Goal: Contribute content: Contribute content

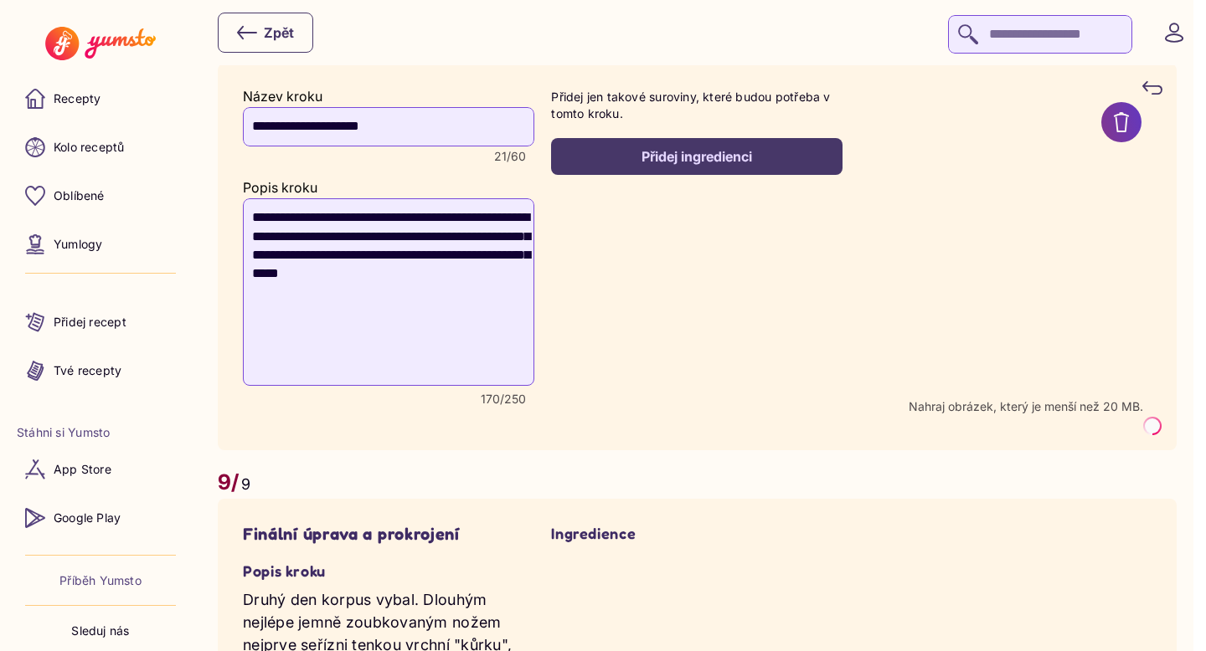
scroll to position [5702, 0]
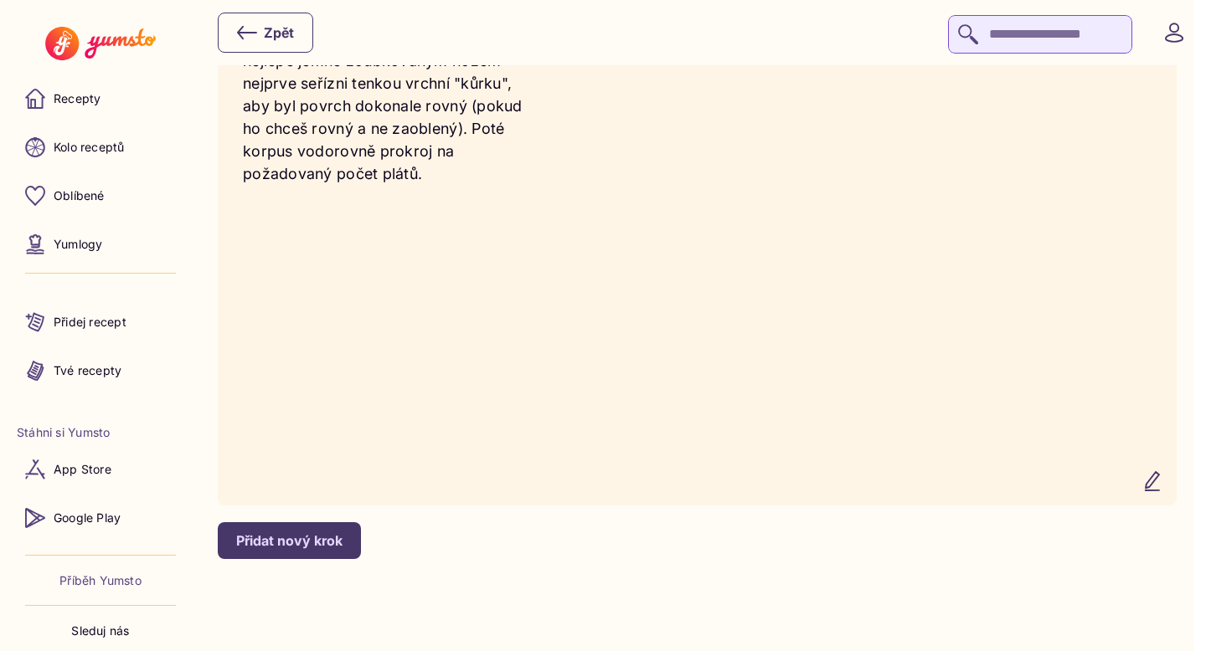
scroll to position [6516, 0]
click at [1162, 484] on icon "button" at bounding box center [1152, 481] width 20 height 20
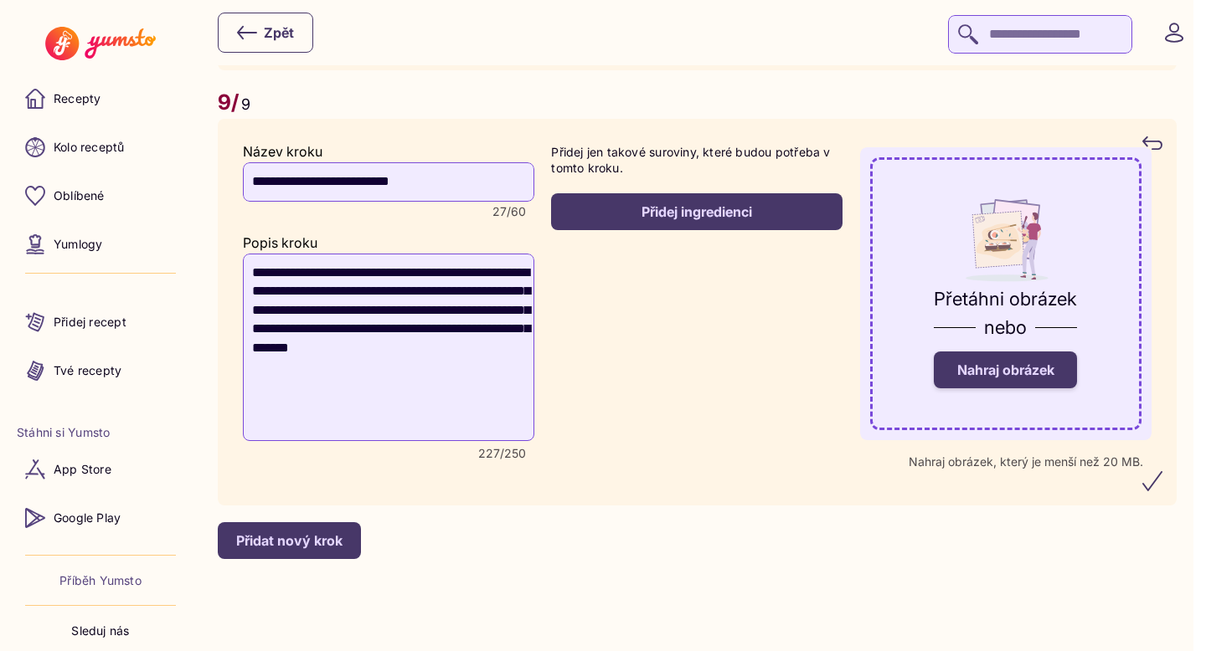
scroll to position [6327, 0]
click at [1020, 364] on span "Nahraj obrázek" at bounding box center [1005, 370] width 97 height 17
click at [0, 0] on input "Nahraj obrázek" at bounding box center [0, 0] width 0 height 0
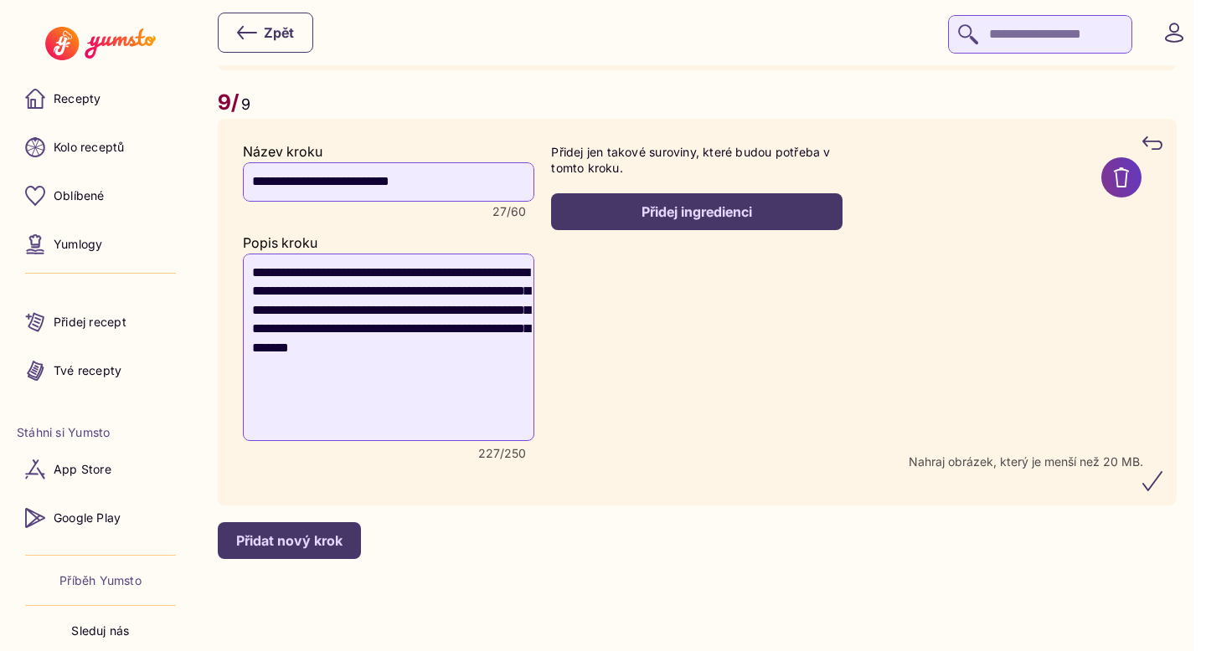
click at [1162, 481] on icon "submit" at bounding box center [1152, 481] width 20 height 20
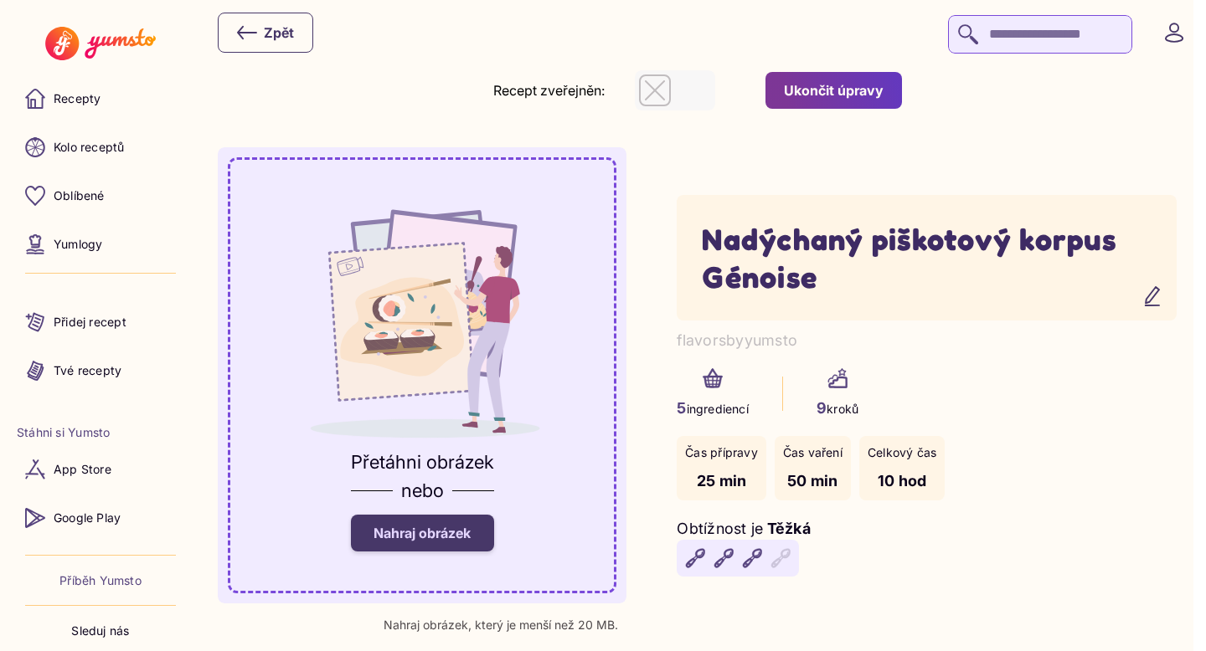
scroll to position [0, 0]
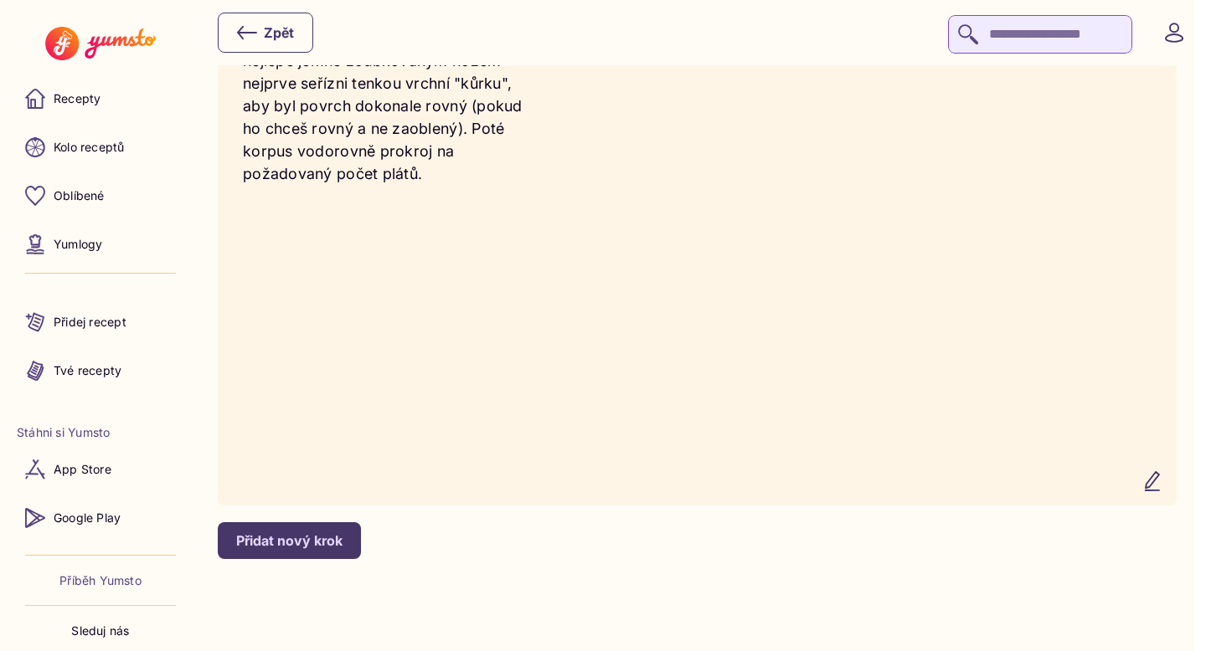
scroll to position [6516, 0]
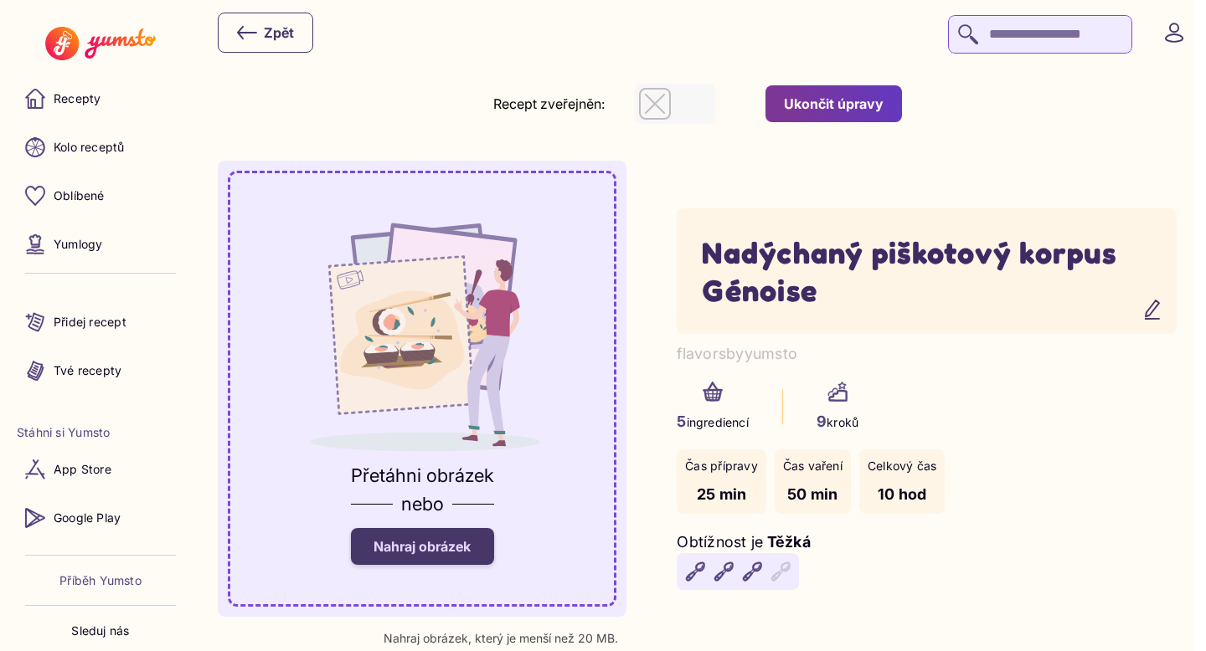
click at [827, 111] on div "Ukončit úpravy" at bounding box center [834, 104] width 100 height 18
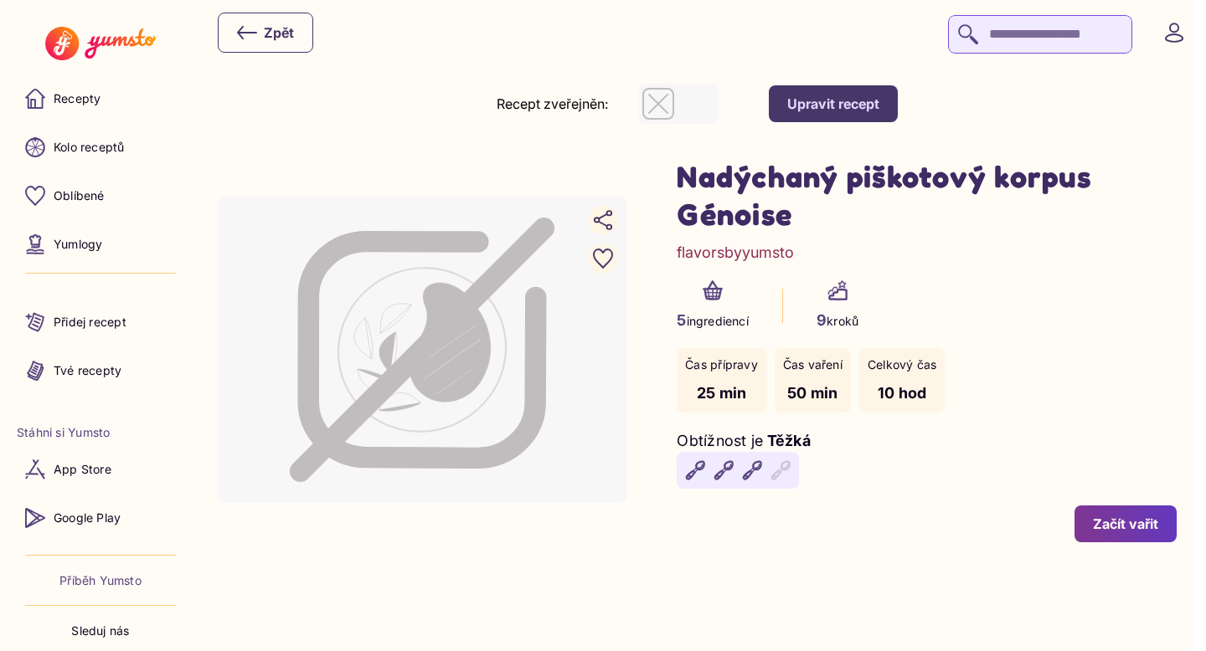
click at [816, 111] on div "Upravit recept" at bounding box center [833, 104] width 92 height 18
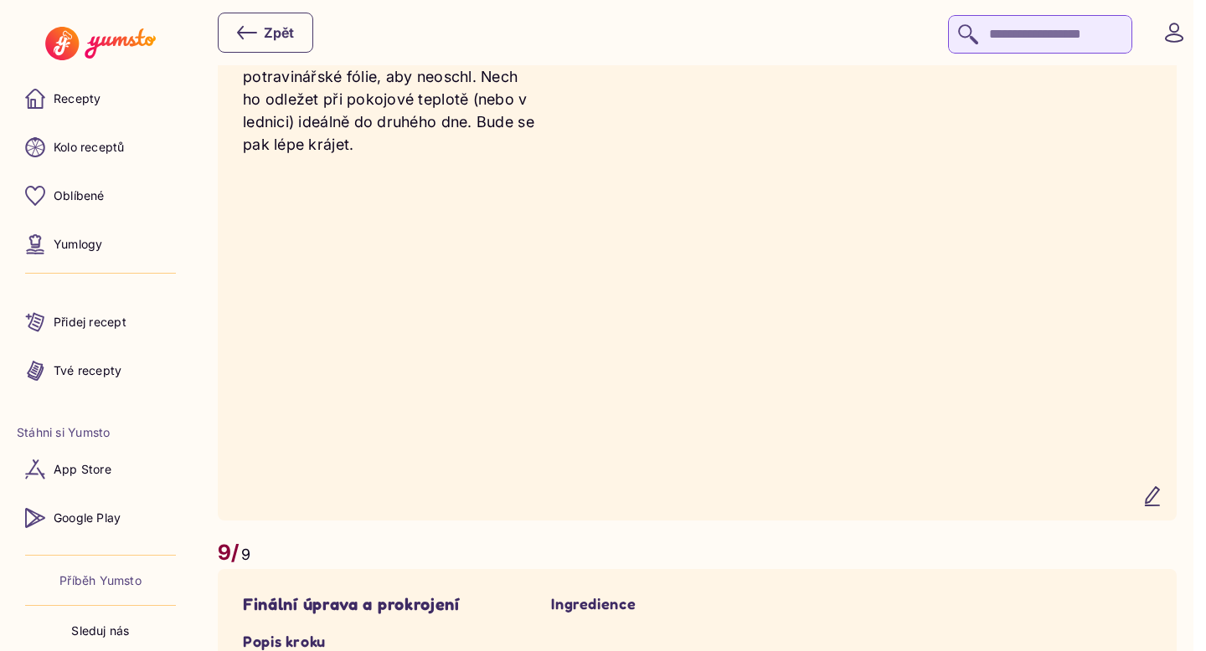
scroll to position [5837, 0]
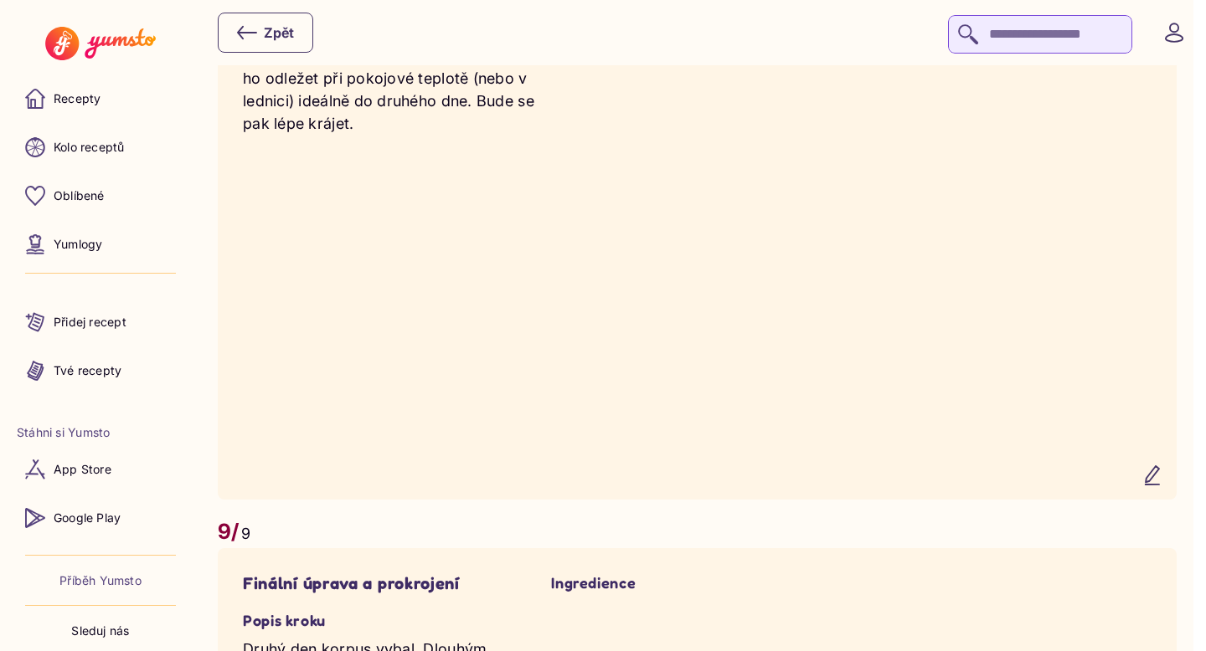
click at [1155, 486] on icon "button" at bounding box center [1152, 476] width 20 height 20
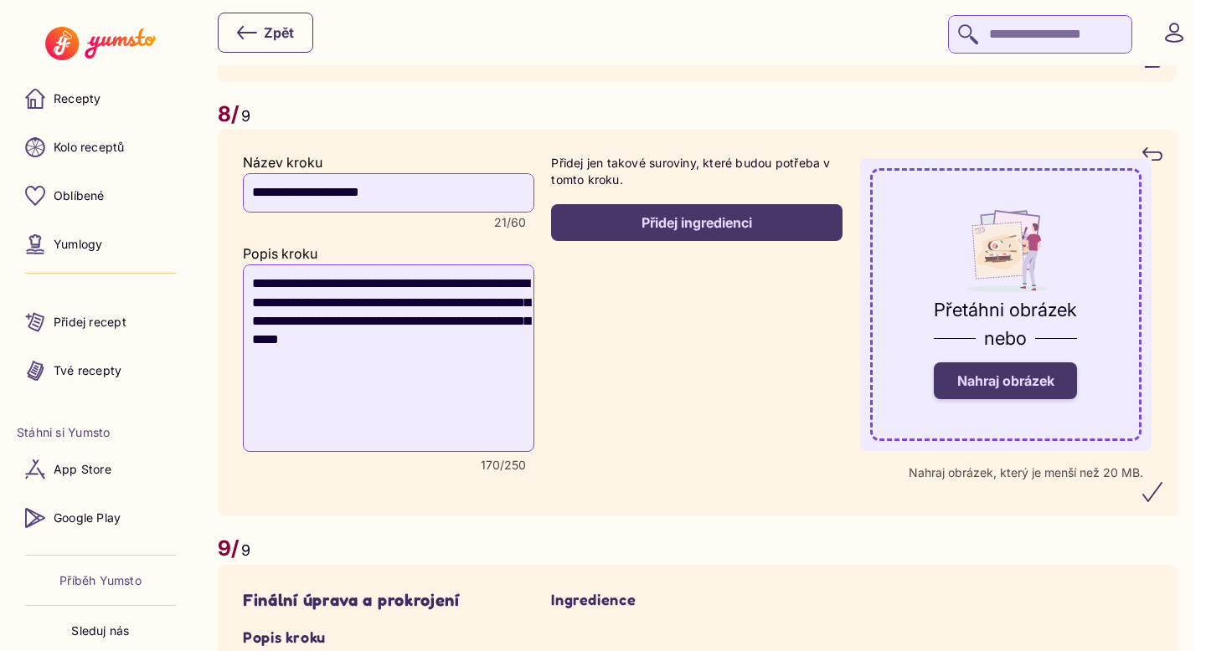
scroll to position [5628, 0]
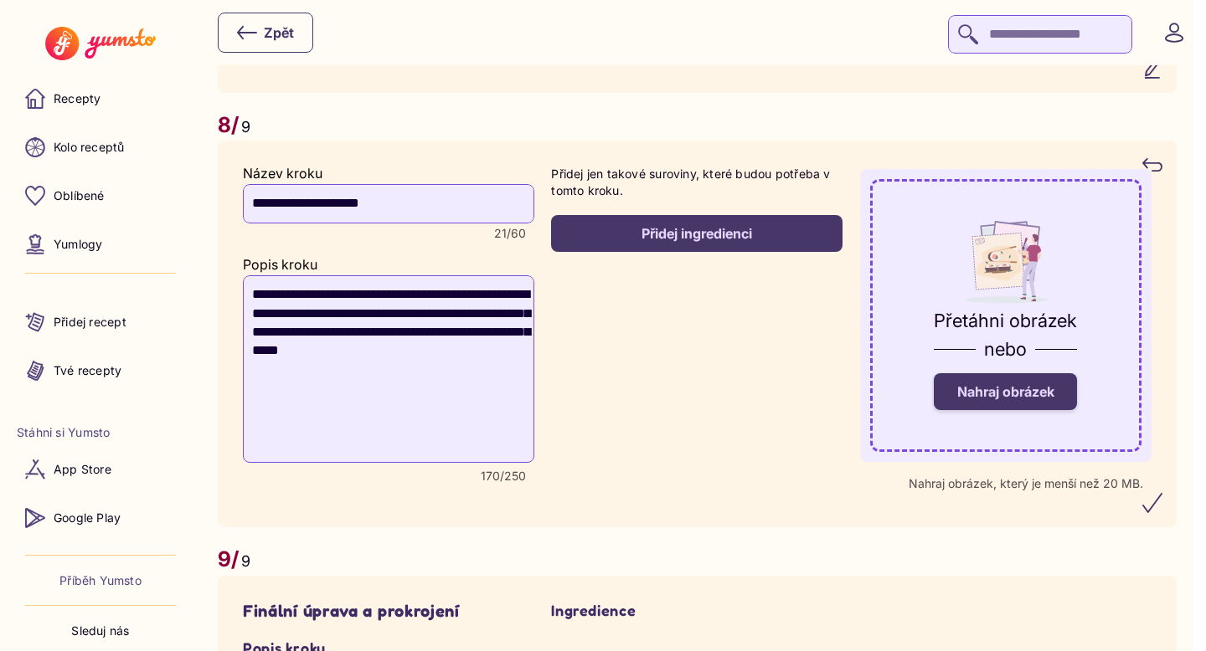
click at [1033, 400] on span "Nahraj obrázek" at bounding box center [1005, 392] width 97 height 17
click at [0, 0] on input "Nahraj obrázek" at bounding box center [0, 0] width 0 height 0
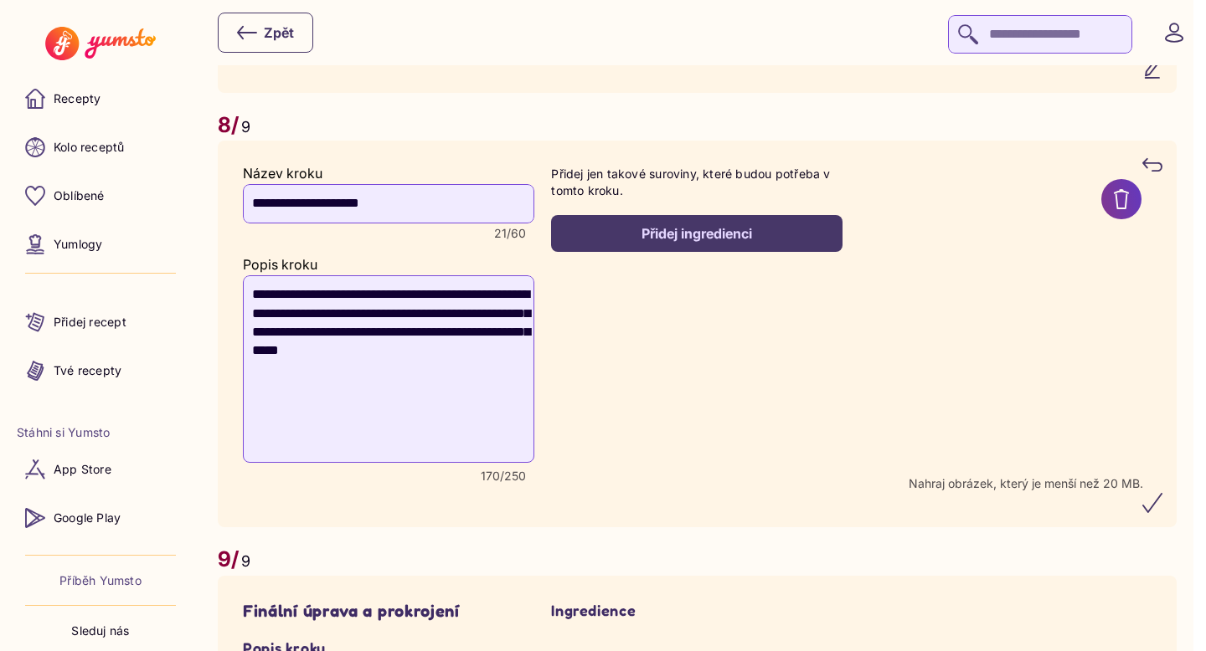
click at [1162, 513] on icon "submit" at bounding box center [1152, 503] width 20 height 20
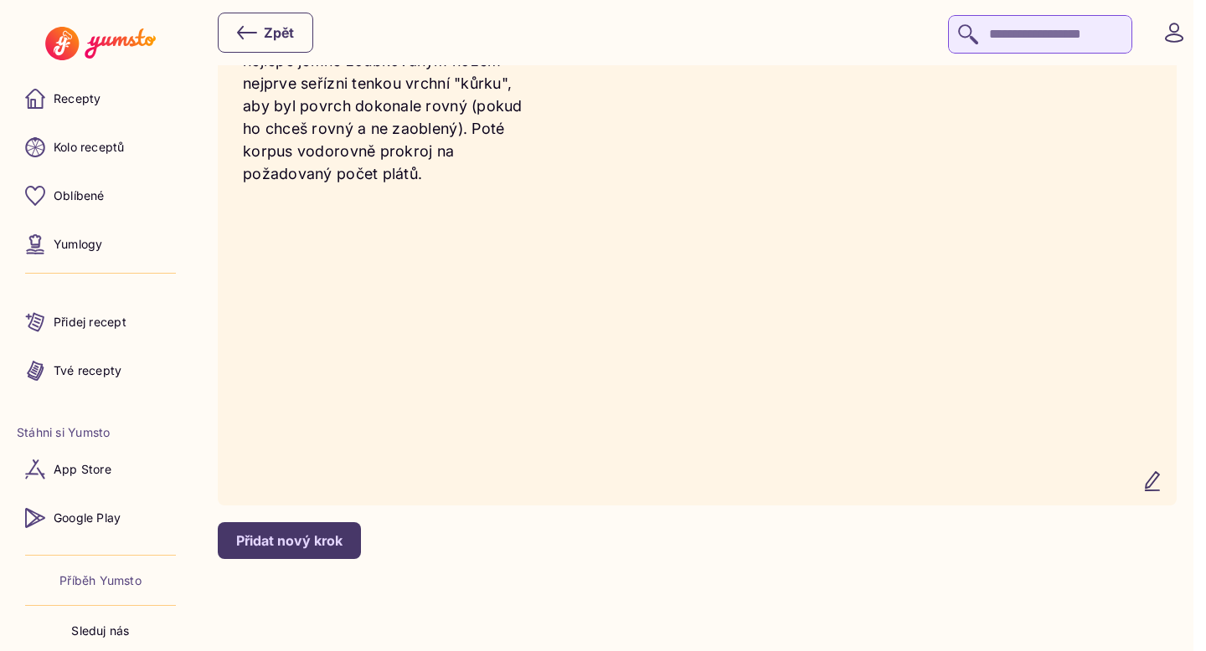
scroll to position [6503, 0]
click at [1162, 492] on icon "button" at bounding box center [1152, 481] width 20 height 20
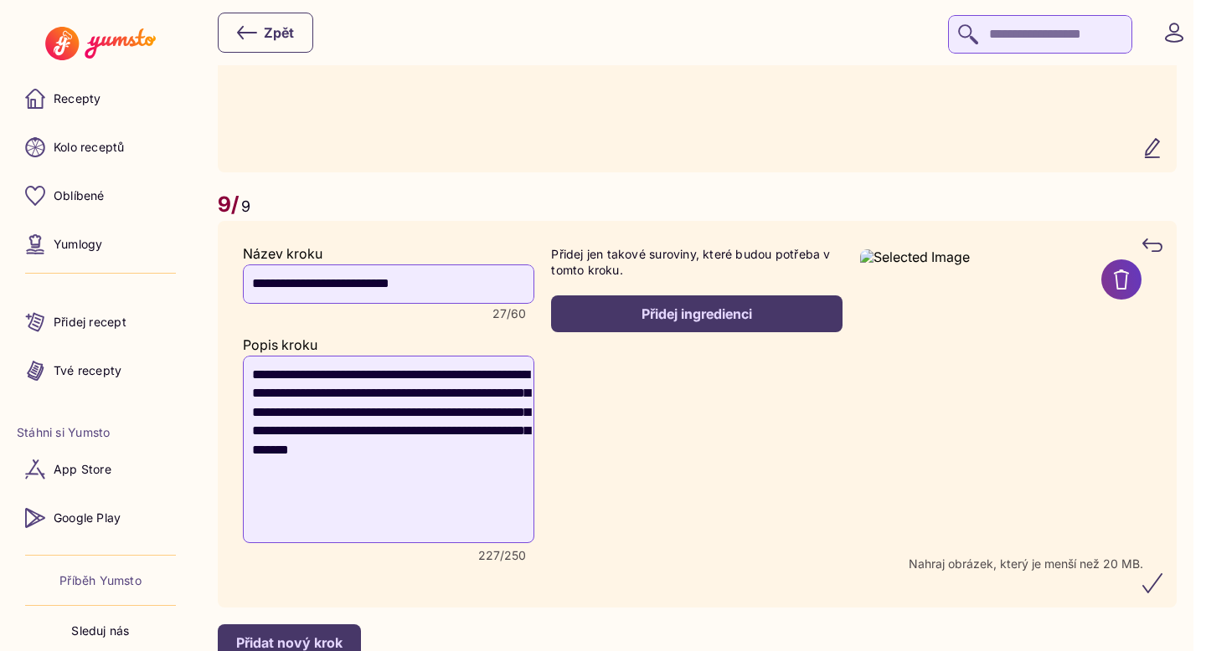
scroll to position [6008, 0]
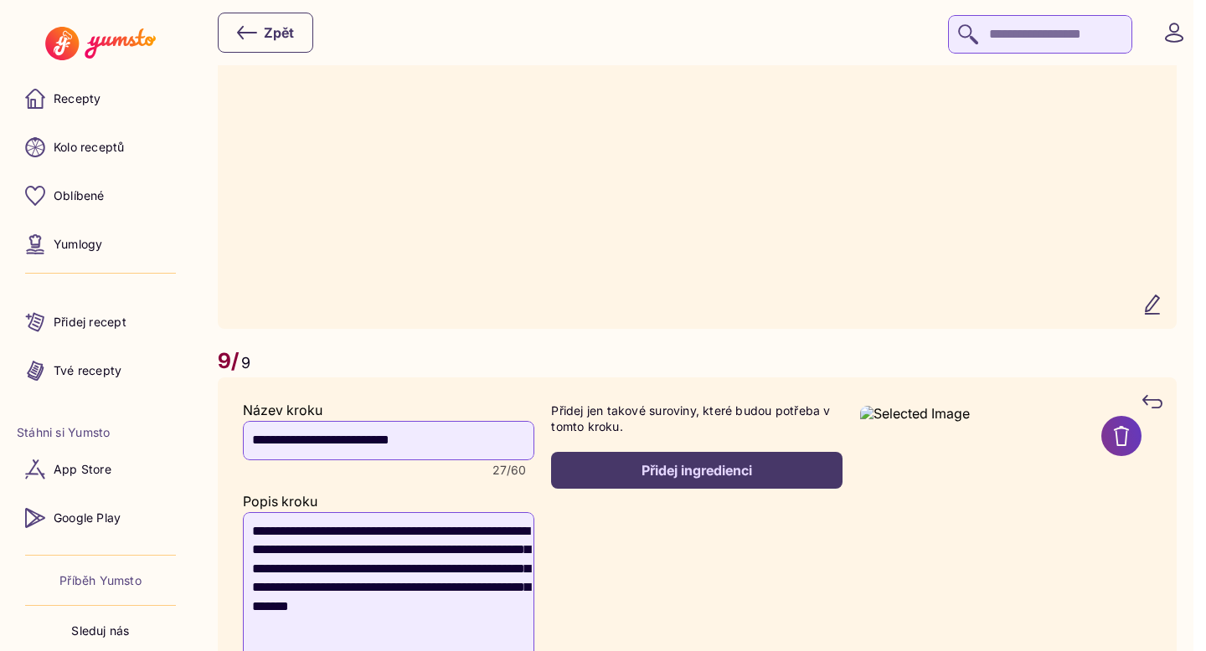
click at [1048, 378] on recipe-step-counter "9/ 9" at bounding box center [697, 362] width 959 height 32
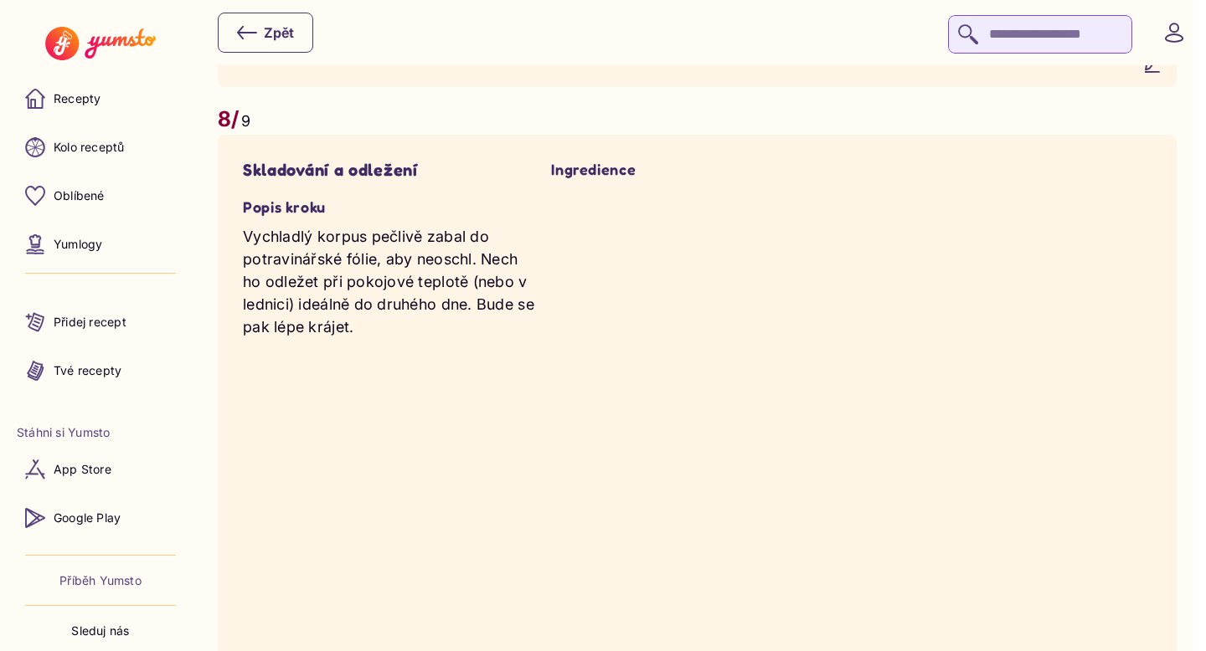
scroll to position [5527, 0]
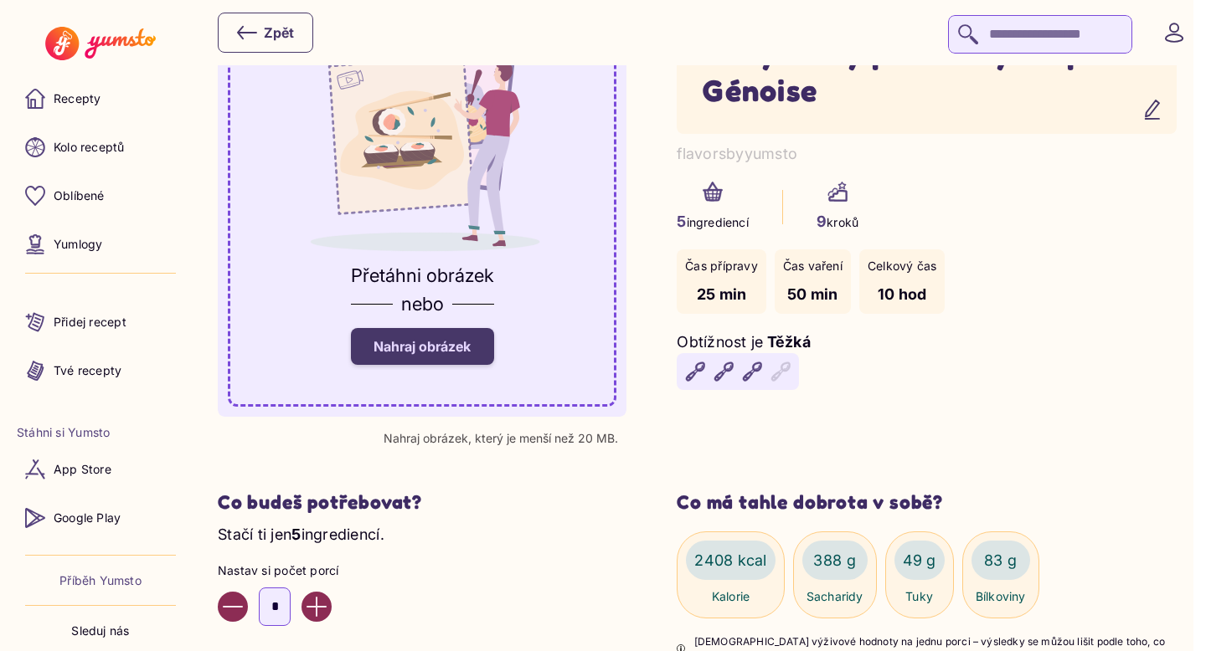
scroll to position [167, 0]
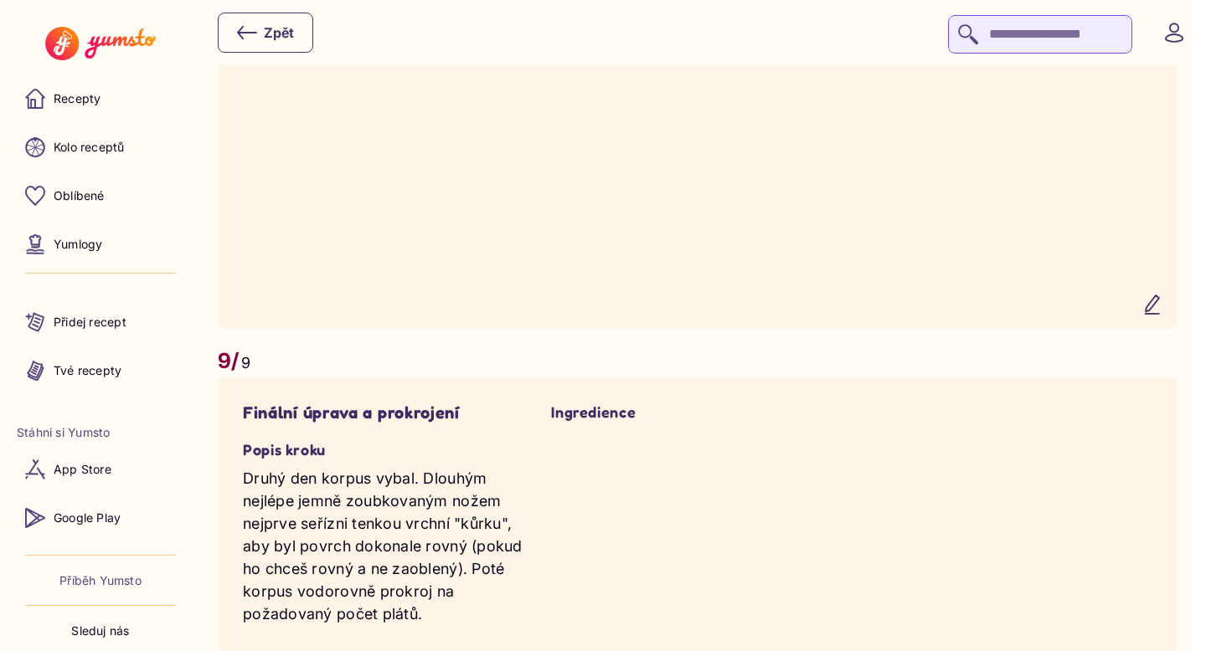
scroll to position [6153, 0]
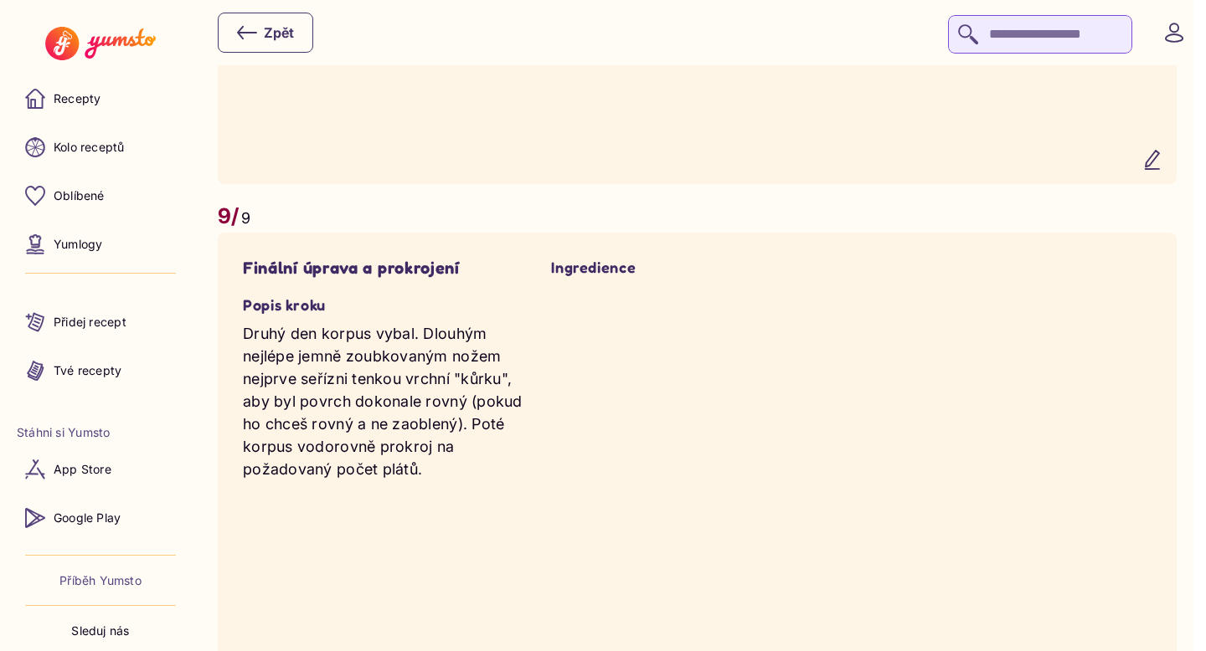
click at [1162, 170] on icon "button" at bounding box center [1152, 160] width 20 height 20
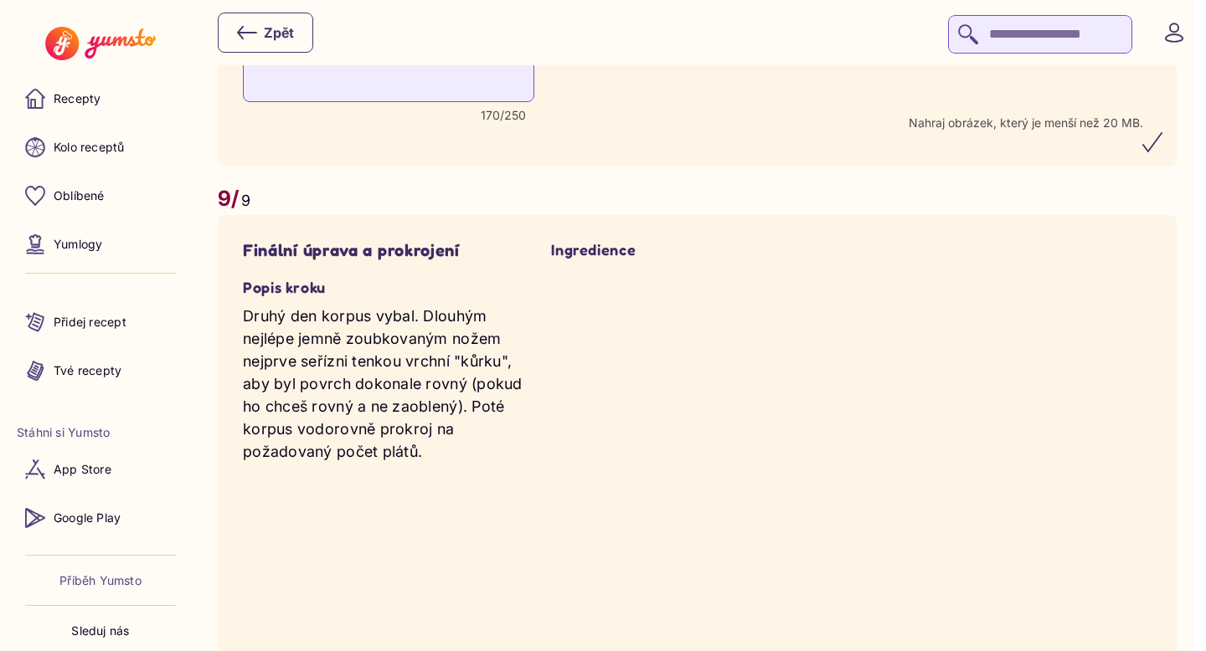
click at [707, 260] on h5 "Ingredience" at bounding box center [696, 249] width 291 height 19
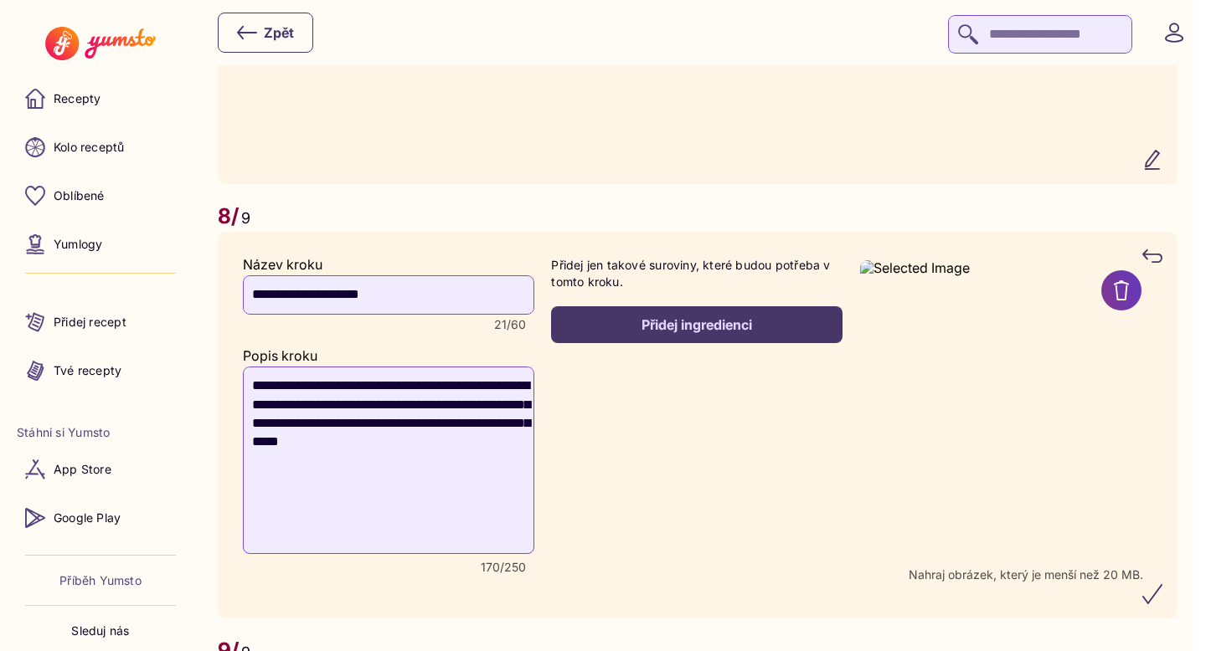
scroll to position [5805, 0]
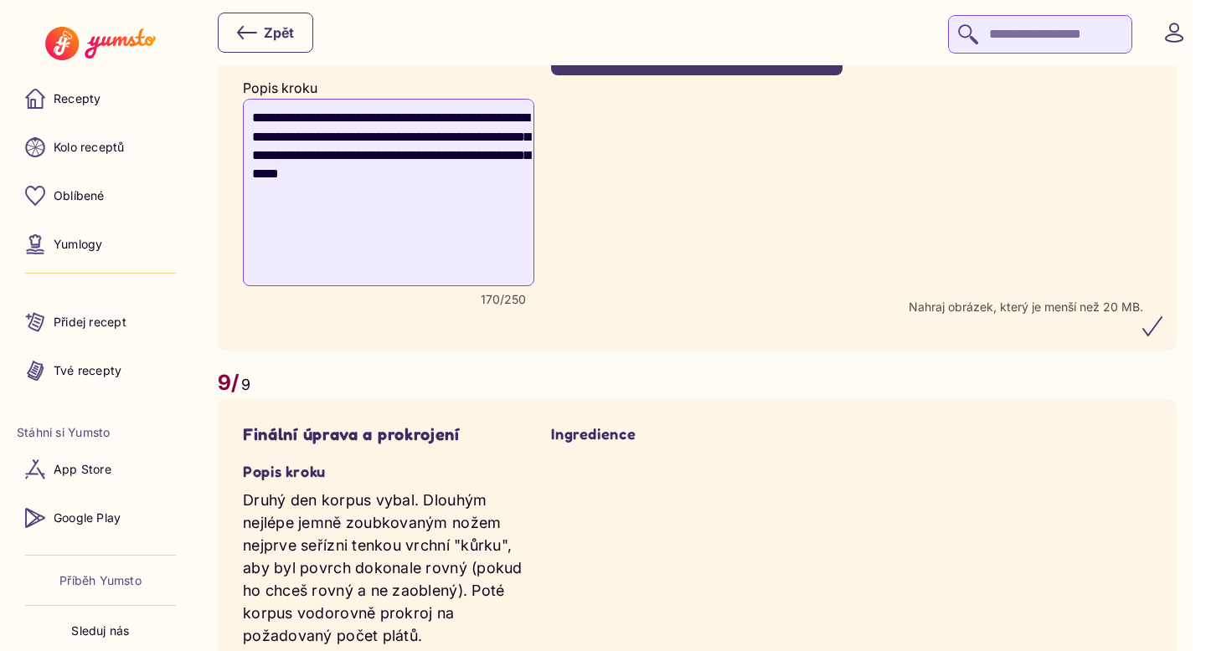
click at [1161, 347] on button "submit" at bounding box center [1152, 326] width 40 height 40
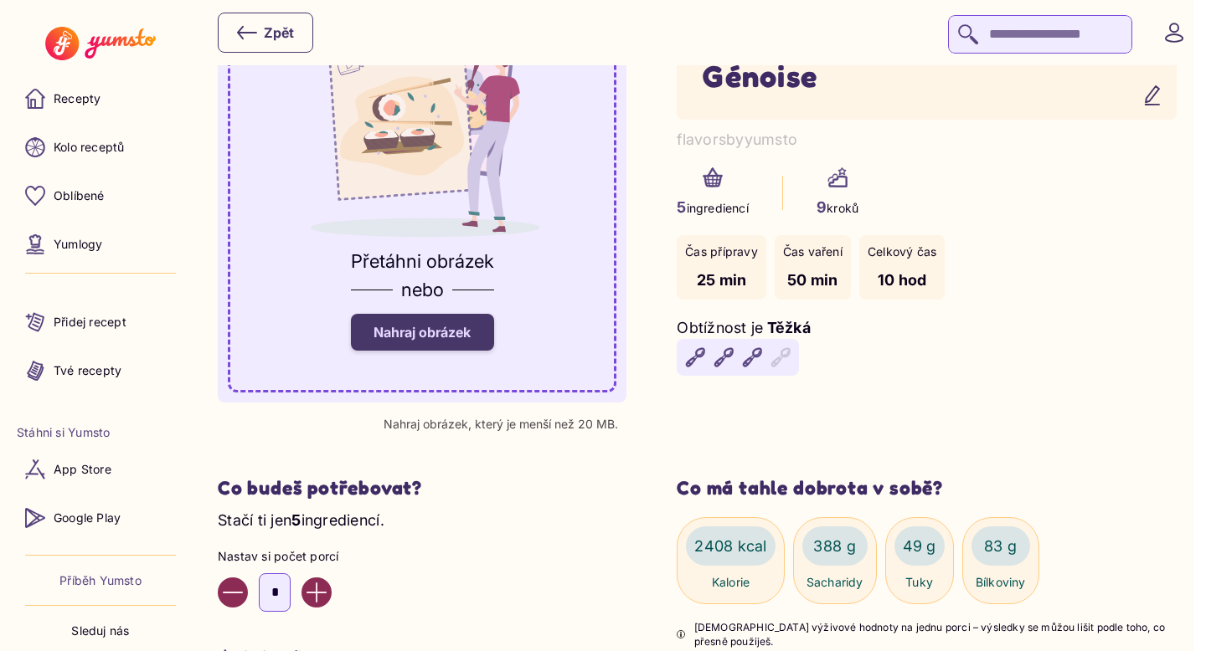
scroll to position [0, 0]
